Goal: Find specific page/section: Find specific page/section

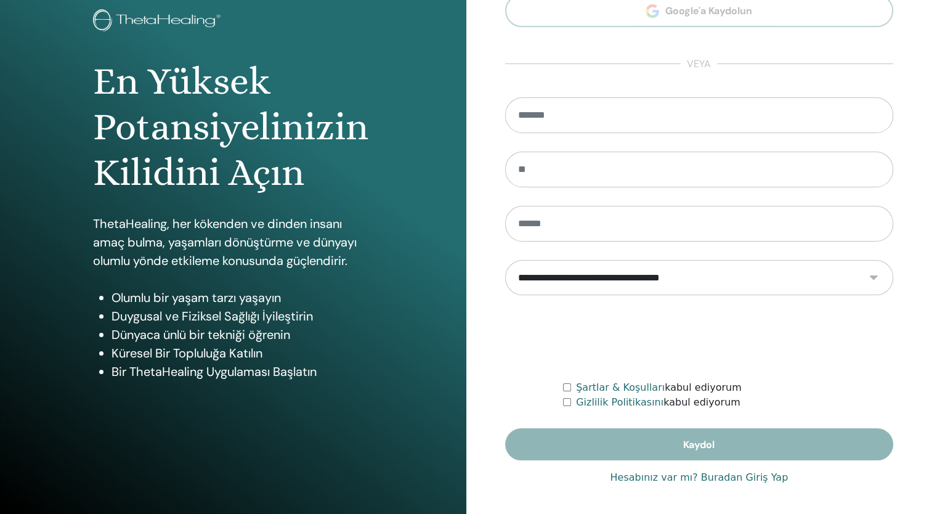
scroll to position [77, 0]
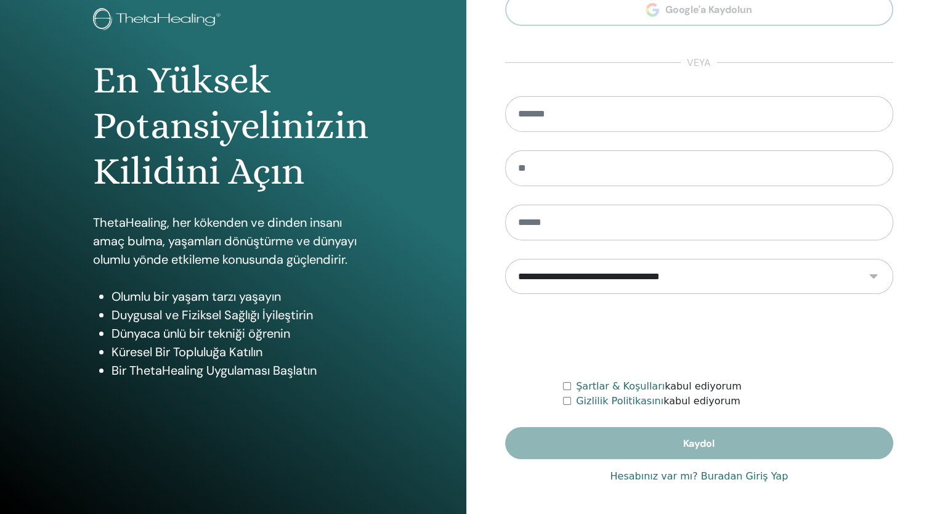
type input "**********"
click at [736, 474] on link "Hesabınız var mı? Buradan Giriş Yap" at bounding box center [699, 476] width 178 height 15
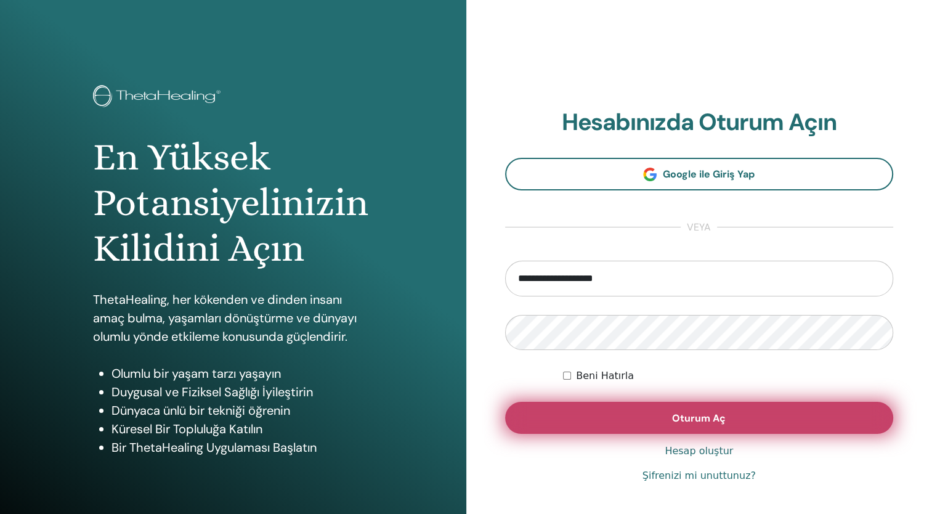
click at [616, 409] on button "Oturum Aç" at bounding box center [699, 418] width 389 height 32
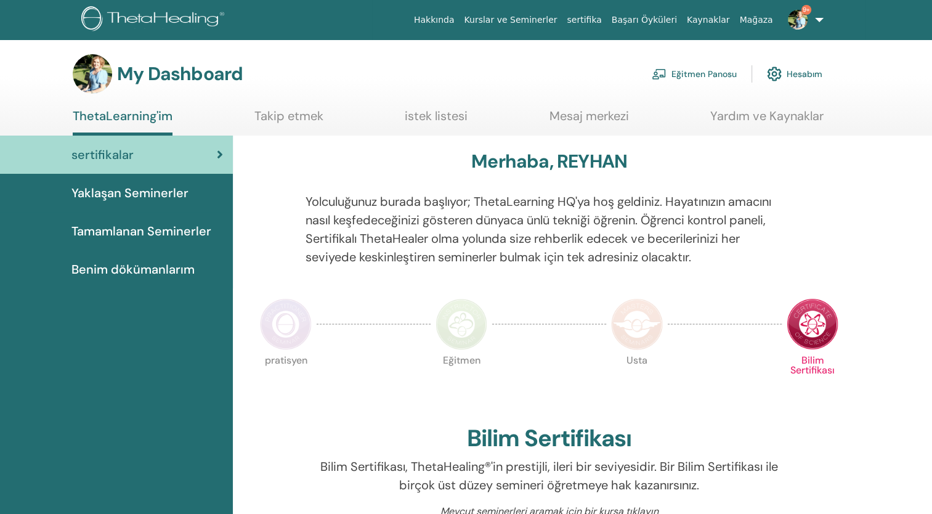
click at [700, 78] on link "Eğitmen Panosu" at bounding box center [694, 73] width 85 height 27
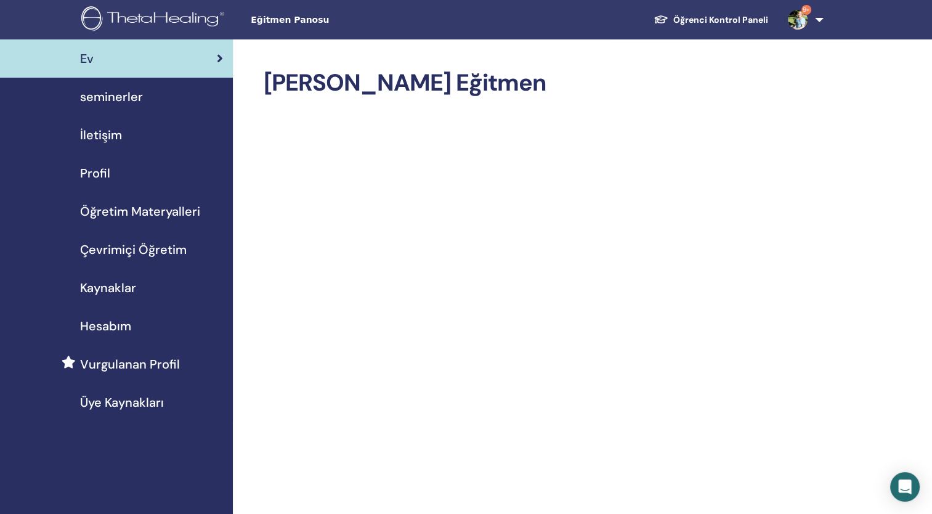
click at [107, 96] on span "seminerler" at bounding box center [111, 97] width 63 height 18
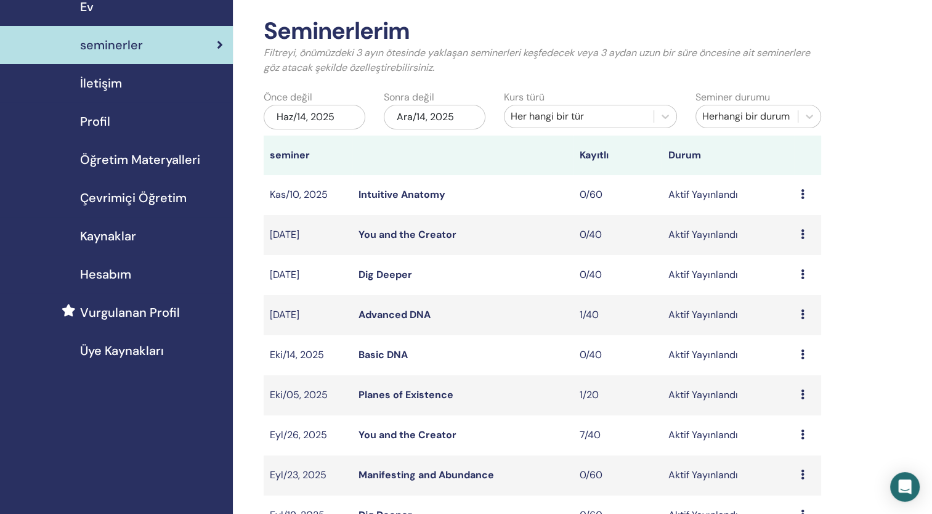
scroll to position [185, 0]
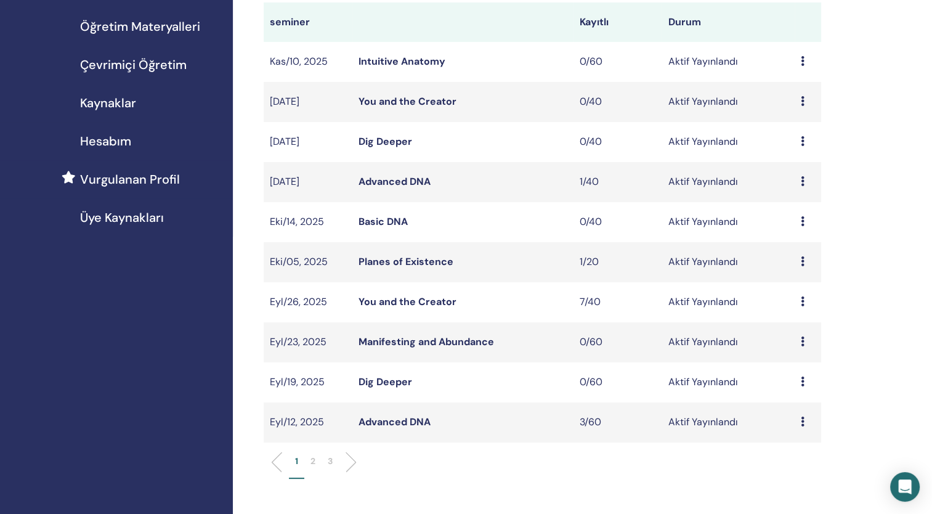
click at [417, 423] on link "Advanced DNA" at bounding box center [395, 421] width 72 height 13
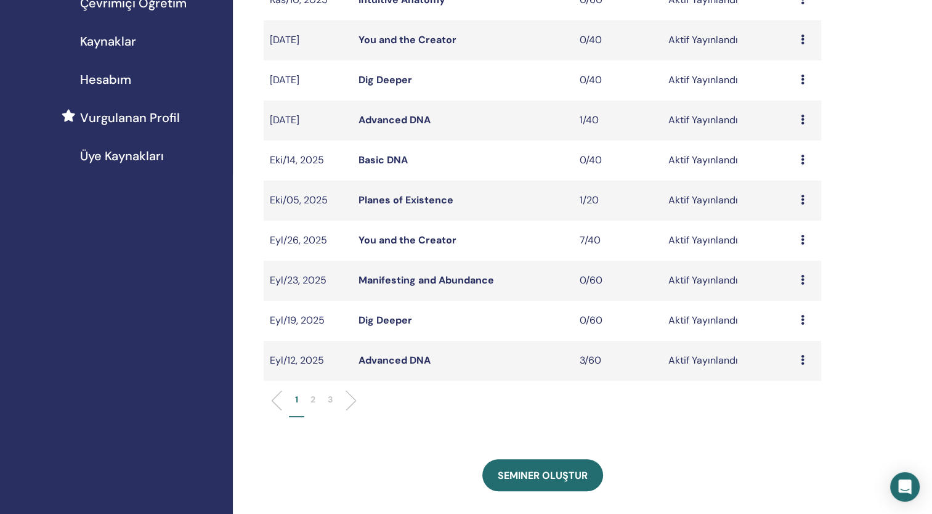
click at [312, 398] on p "2" at bounding box center [313, 399] width 5 height 13
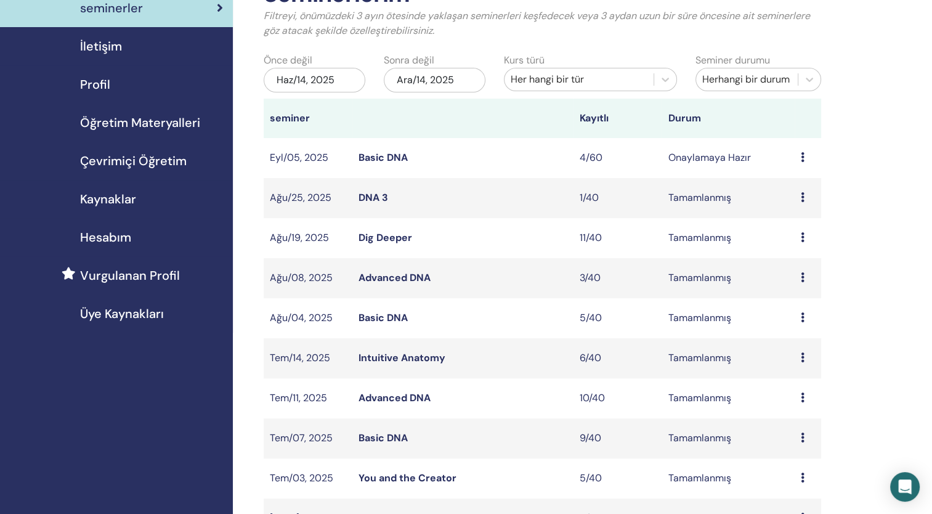
scroll to position [0, 0]
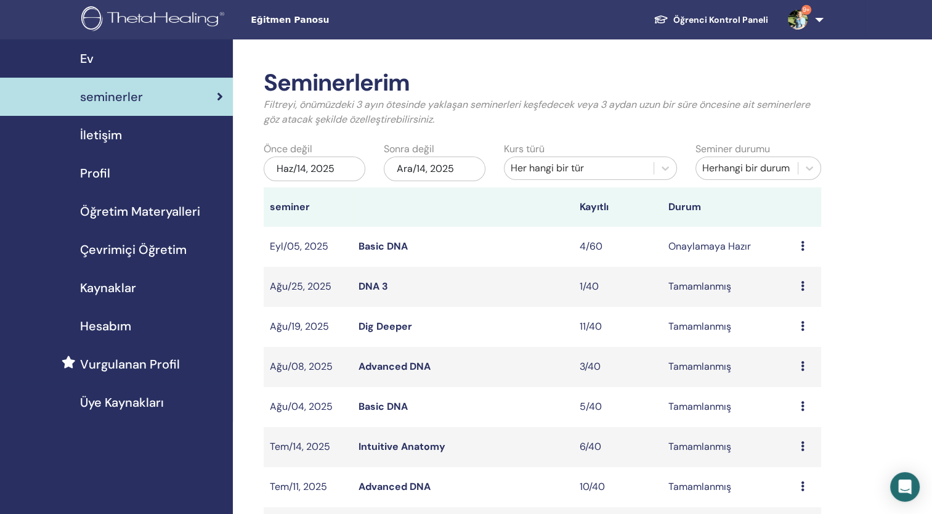
click at [381, 250] on link "Basic DNA" at bounding box center [383, 246] width 49 height 13
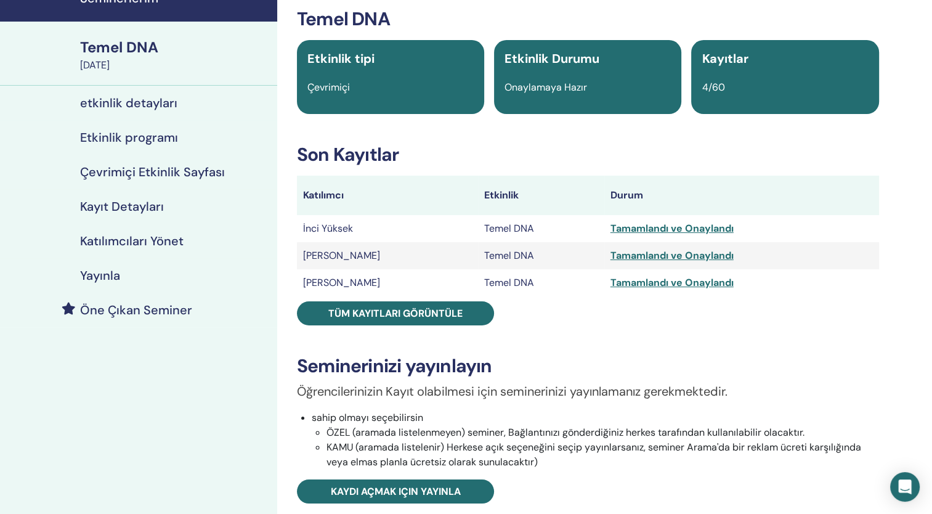
scroll to position [62, 0]
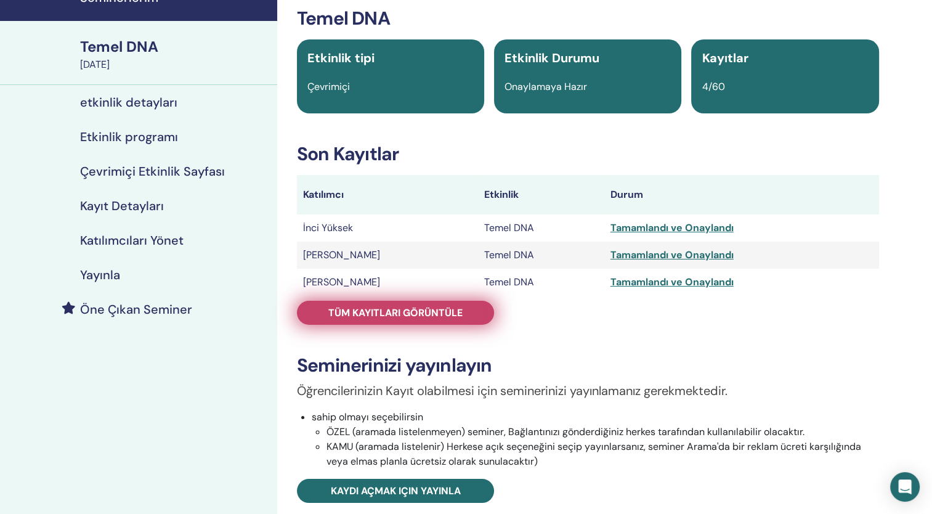
click at [412, 309] on span "Tüm kayıtları görüntüle" at bounding box center [395, 312] width 134 height 13
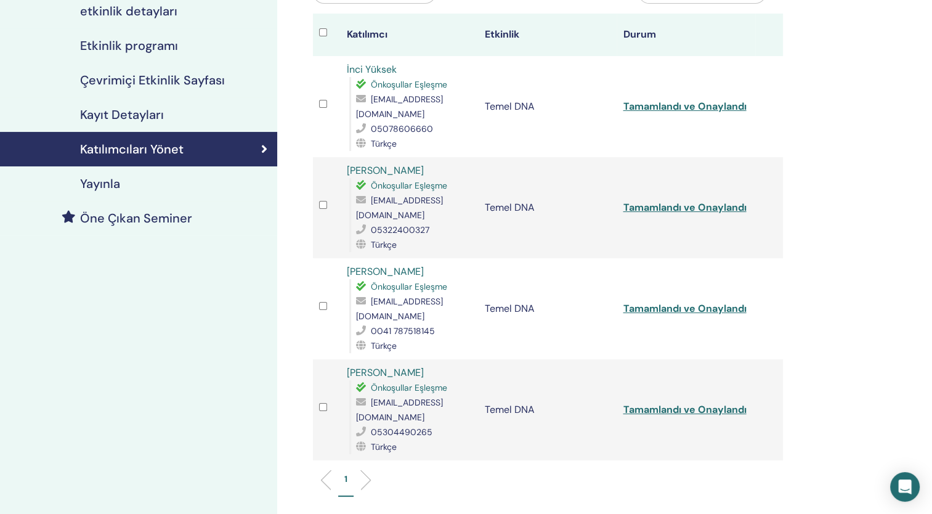
scroll to position [123, 0]
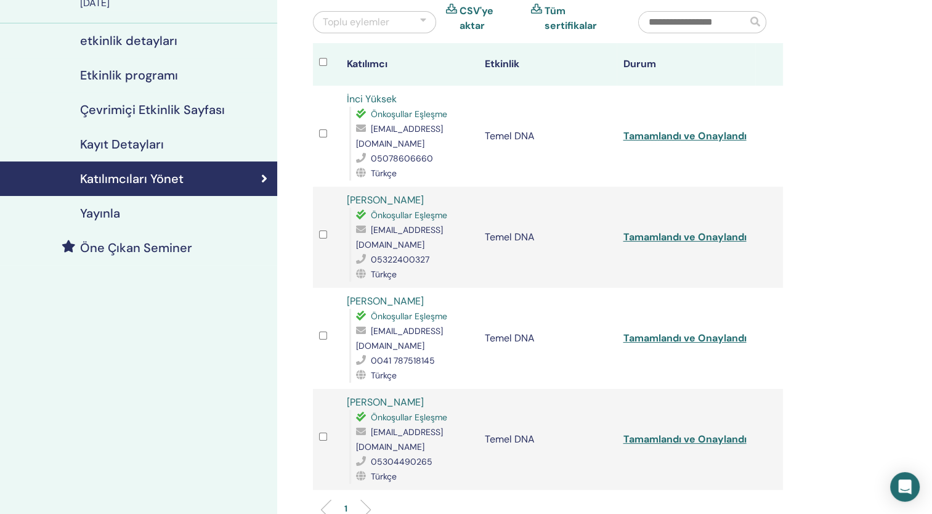
click at [841, 98] on div "Katılımcıları Yönet Toplu eylemler CSV'ye aktar Tüm sertifikalar Katılımcı Etki…" at bounding box center [588, 313] width 622 height 795
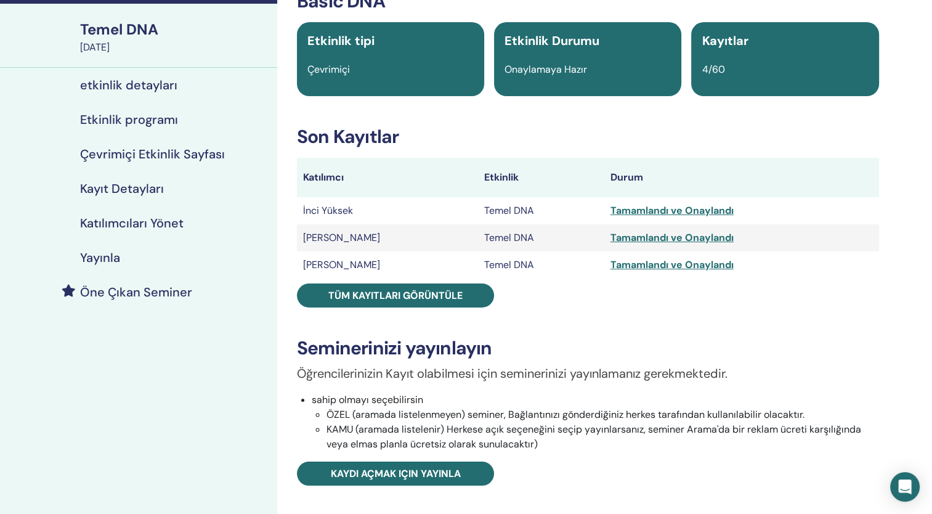
scroll to position [62, 0]
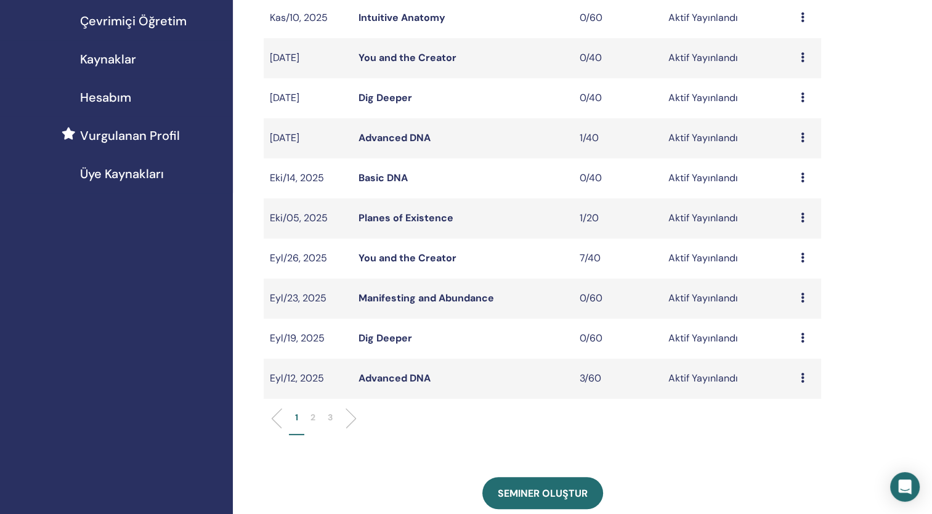
scroll to position [247, 0]
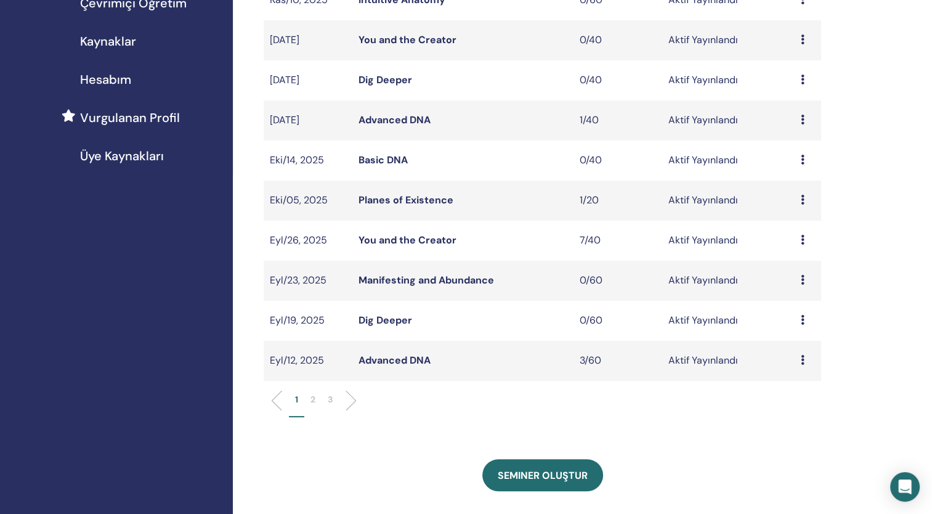
click at [385, 364] on link "Advanced DNA" at bounding box center [395, 360] width 72 height 13
click at [388, 359] on link "Advanced DNA" at bounding box center [395, 360] width 72 height 13
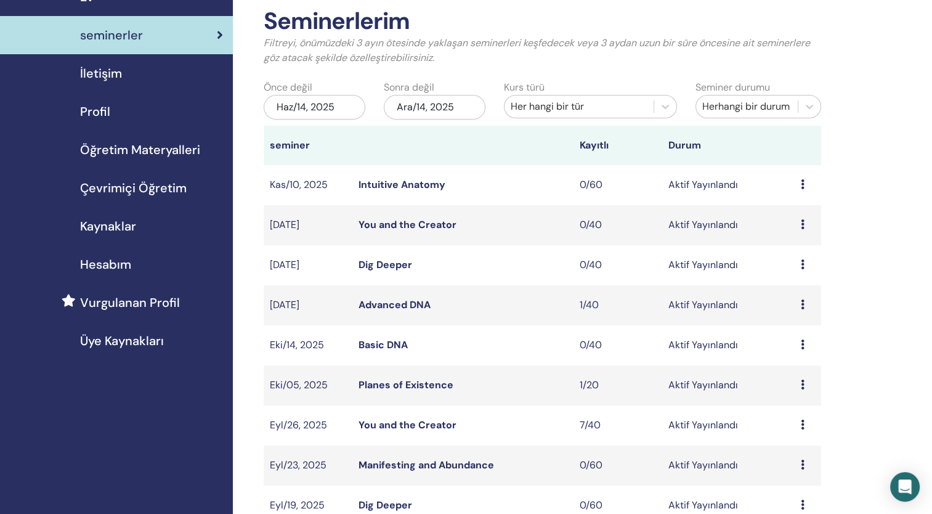
scroll to position [60, 0]
